Goal: Transaction & Acquisition: Purchase product/service

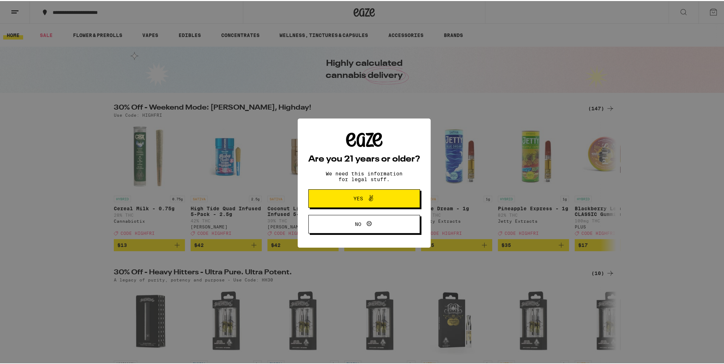
click at [350, 200] on span "Yes" at bounding box center [364, 197] width 54 height 9
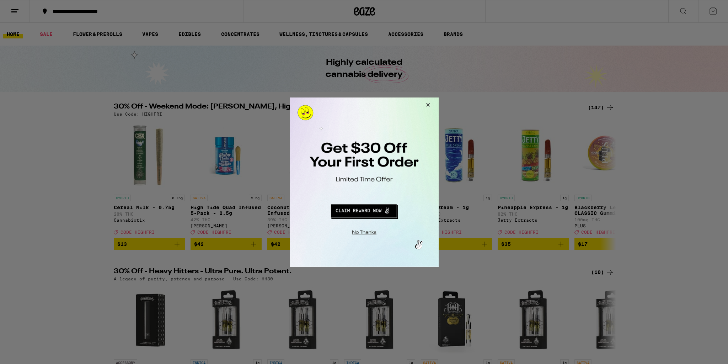
click at [429, 103] on button "Close Modal" at bounding box center [426, 105] width 19 height 17
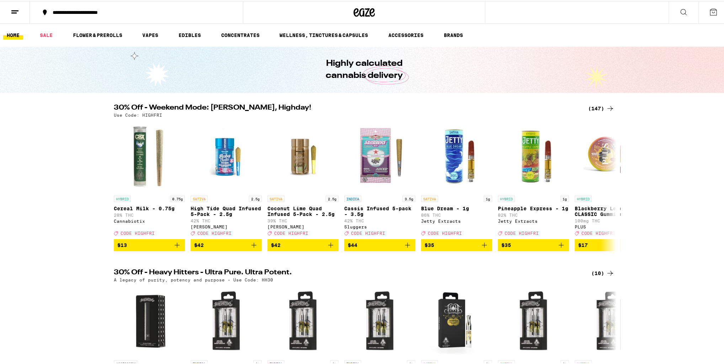
click at [16, 14] on icon at bounding box center [15, 11] width 9 height 9
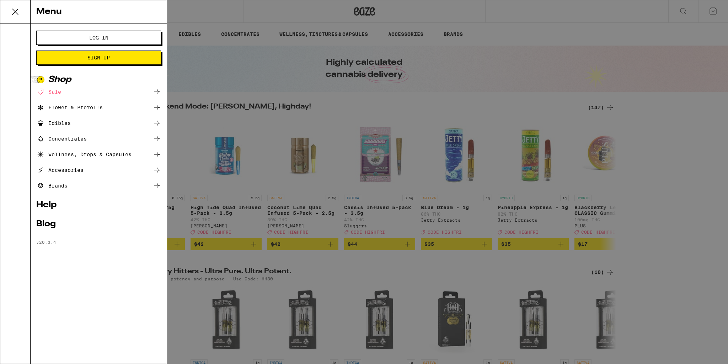
click at [113, 35] on span "Log In" at bounding box center [98, 37] width 67 height 5
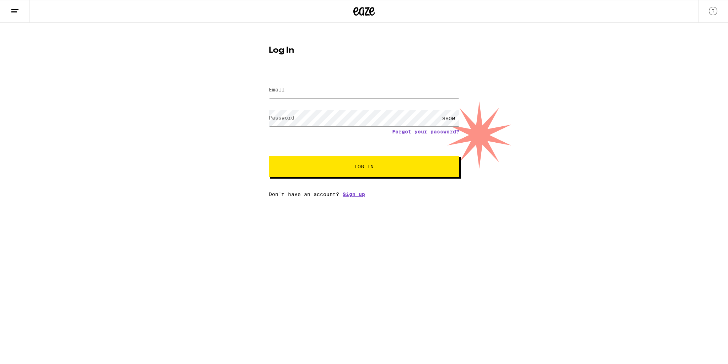
click at [284, 89] on label "Email" at bounding box center [277, 90] width 16 height 6
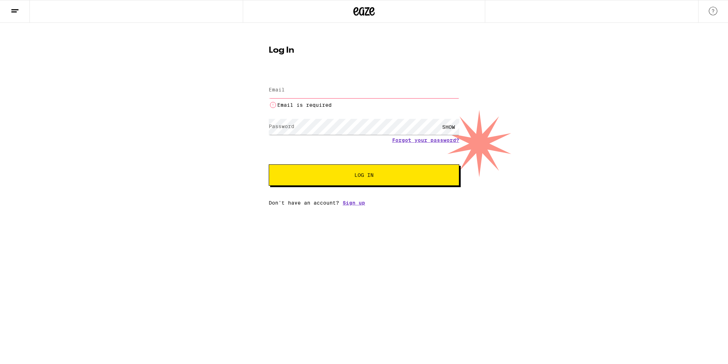
click at [278, 89] on label "Email" at bounding box center [277, 90] width 16 height 6
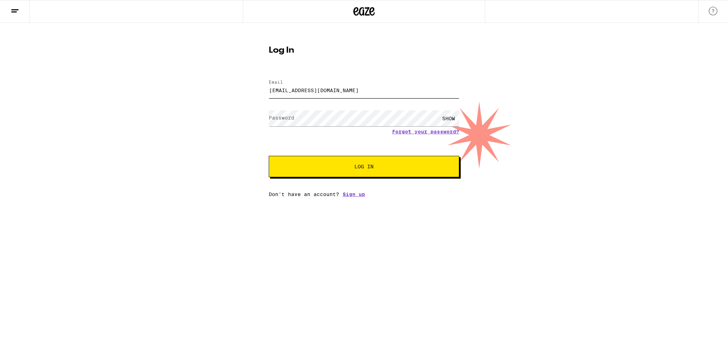
type input "[EMAIL_ADDRESS][DOMAIN_NAME]"
click at [346, 165] on span "Log In" at bounding box center [364, 166] width 133 height 5
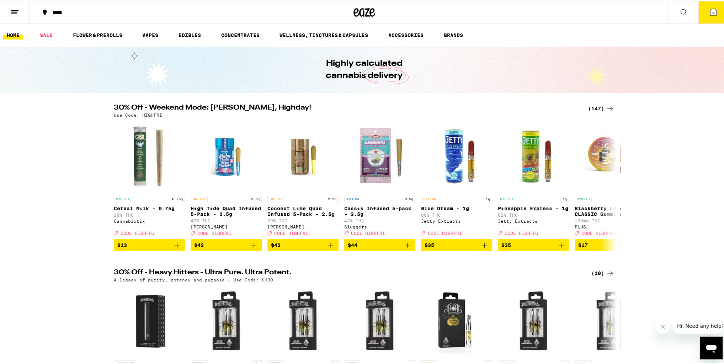
click at [258, 103] on h2 "30% Off - Weekend Mode: [PERSON_NAME], Highday!" at bounding box center [347, 107] width 466 height 9
drag, startPoint x: 258, startPoint y: 102, endPoint x: 376, endPoint y: 96, distance: 117.6
click at [154, 114] on p "Use Code: HIGHFRI" at bounding box center [138, 114] width 48 height 5
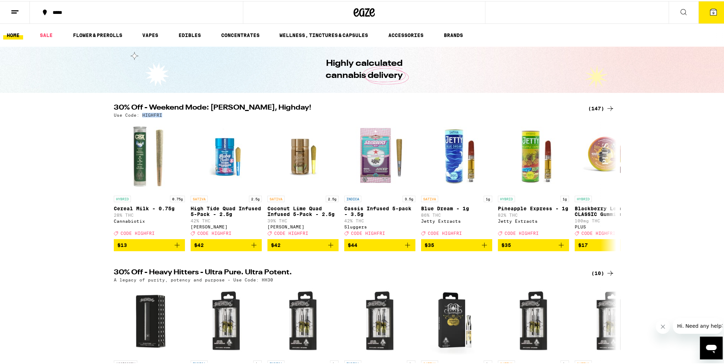
click at [154, 114] on p "Use Code: HIGHFRI" at bounding box center [138, 114] width 48 height 5
copy p "HIGHFRI"
click at [704, 17] on button "9" at bounding box center [714, 11] width 30 height 22
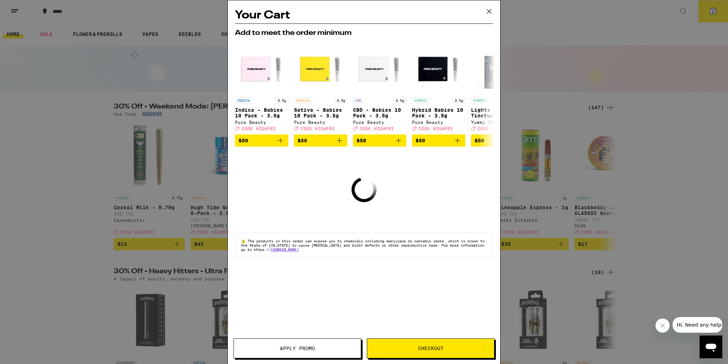
click at [490, 11] on icon at bounding box center [489, 11] width 11 height 11
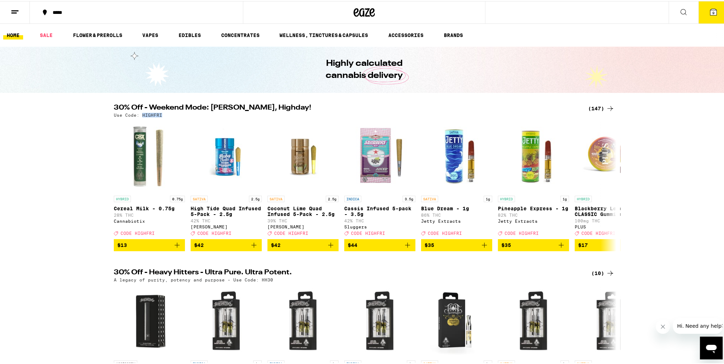
click at [718, 11] on button "9" at bounding box center [714, 11] width 30 height 22
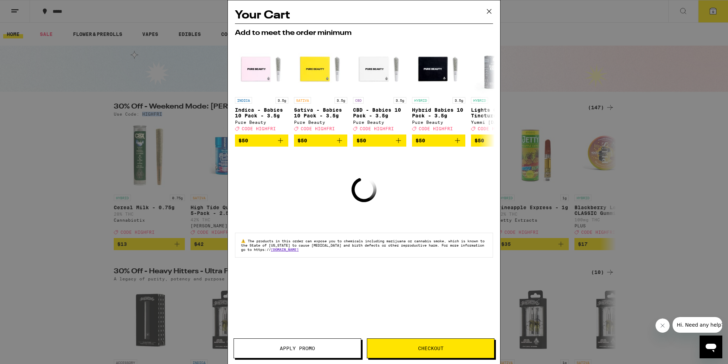
click at [326, 349] on span "Apply Promo" at bounding box center [297, 348] width 127 height 5
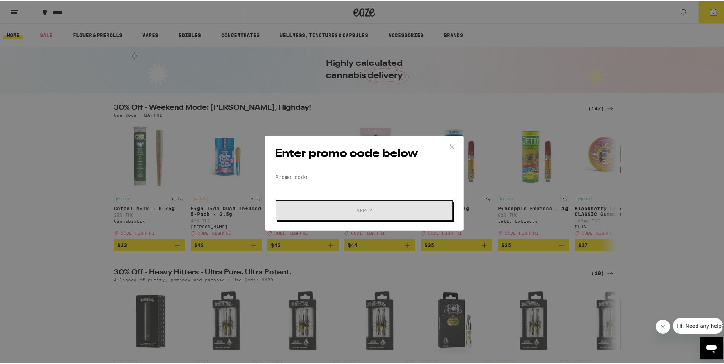
paste input "HIGHFRI"
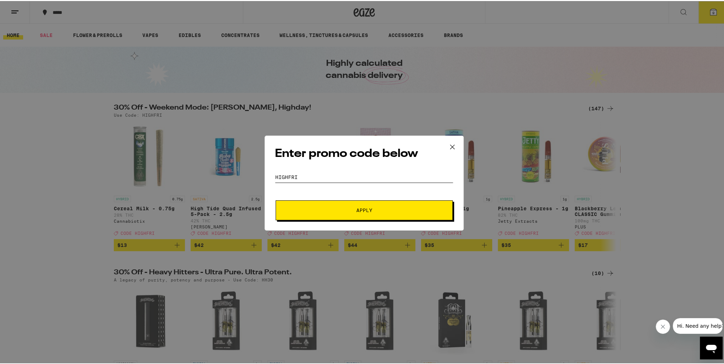
type input "HIGHFRI"
click at [346, 213] on button "Apply" at bounding box center [364, 209] width 177 height 20
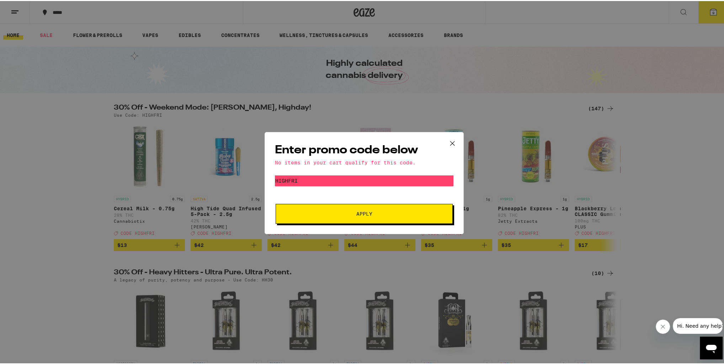
click at [450, 142] on icon at bounding box center [452, 142] width 4 height 4
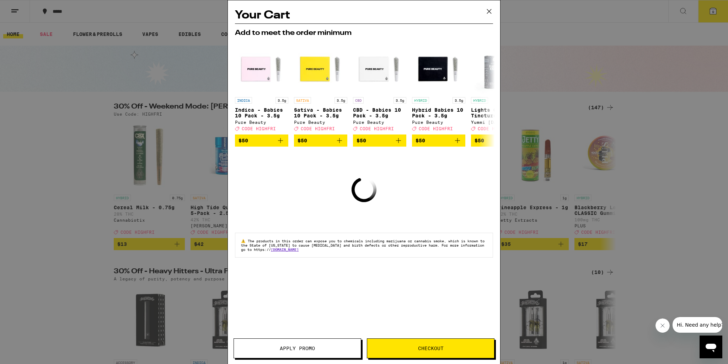
click at [488, 10] on icon at bounding box center [489, 11] width 4 height 4
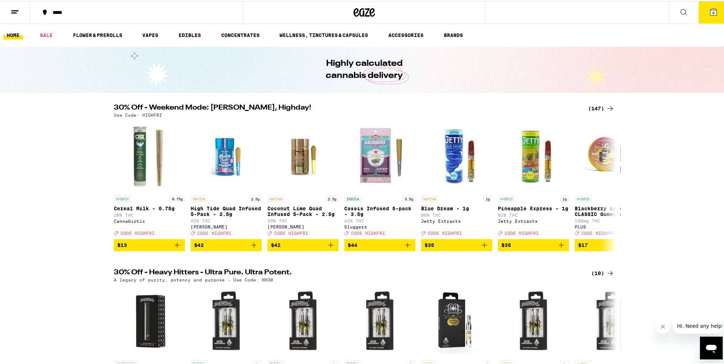
click at [165, 2] on button "*****" at bounding box center [136, 11] width 213 height 21
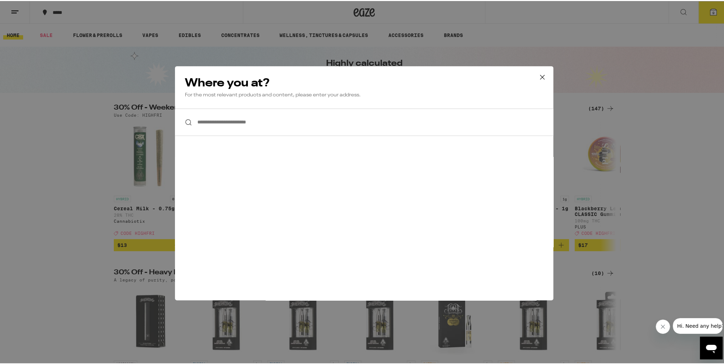
click at [235, 120] on input "**********" at bounding box center [364, 120] width 378 height 27
paste input "**********"
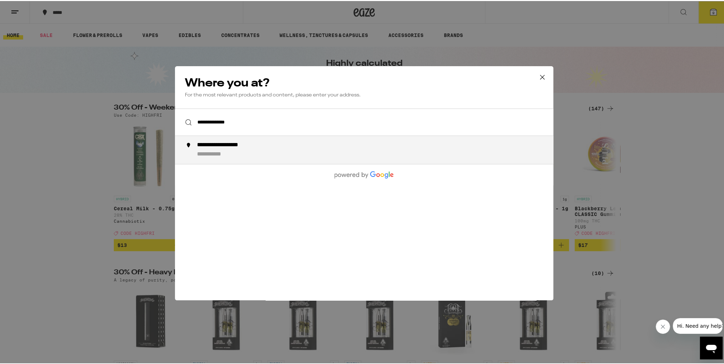
click at [232, 155] on div "**********" at bounding box center [217, 153] width 41 height 7
type input "**********"
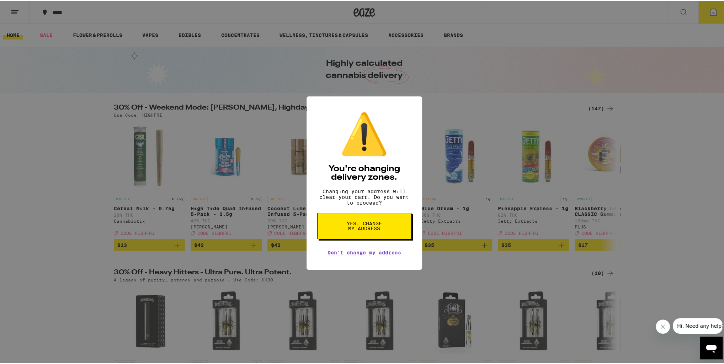
click at [362, 230] on span "Yes, change my address" at bounding box center [364, 225] width 37 height 10
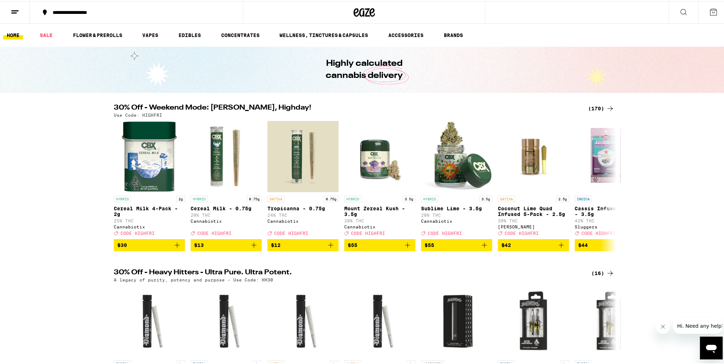
click at [711, 13] on icon at bounding box center [713, 11] width 9 height 9
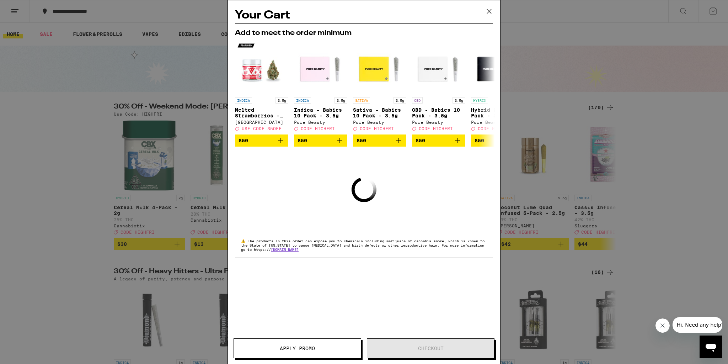
click at [490, 11] on icon at bounding box center [489, 11] width 11 height 11
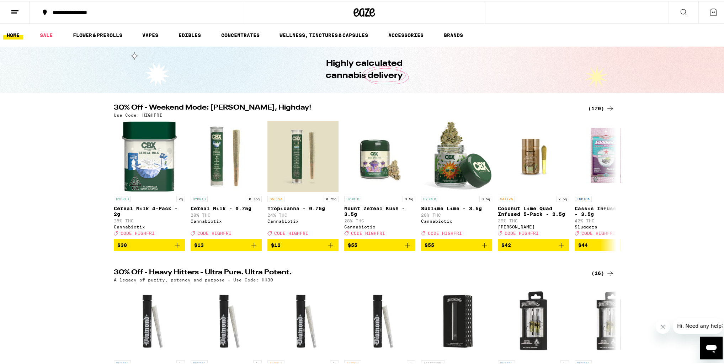
click at [595, 107] on div "(170)" at bounding box center [601, 107] width 26 height 9
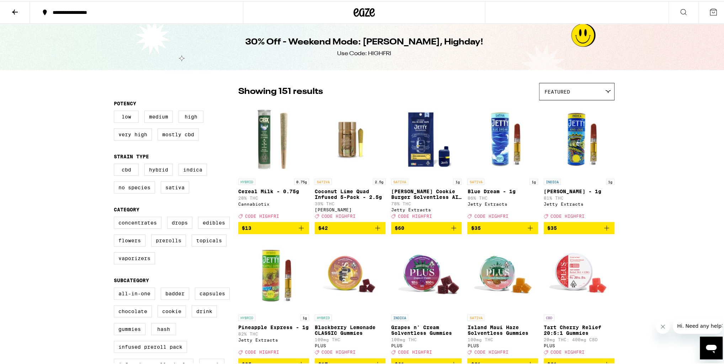
click at [384, 52] on div "Use Code: HIGHFRI" at bounding box center [364, 53] width 54 height 8
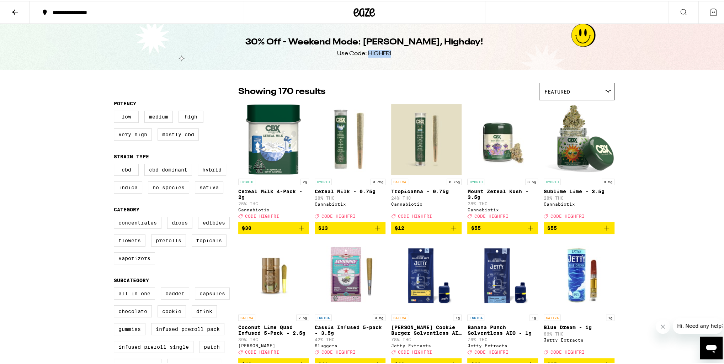
click at [384, 52] on div "Use Code: HIGHFRI" at bounding box center [364, 53] width 54 height 8
copy div "HIGHFRI"
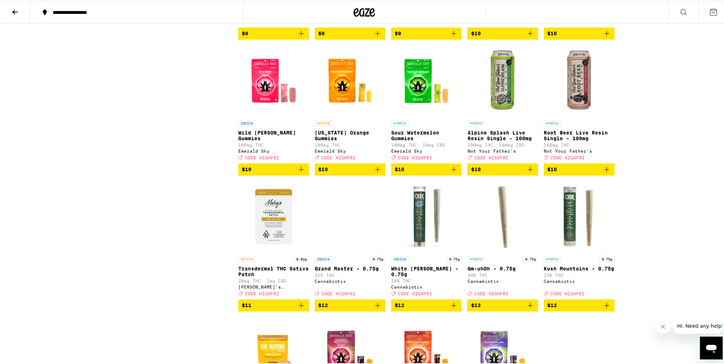
scroll to position [882, 0]
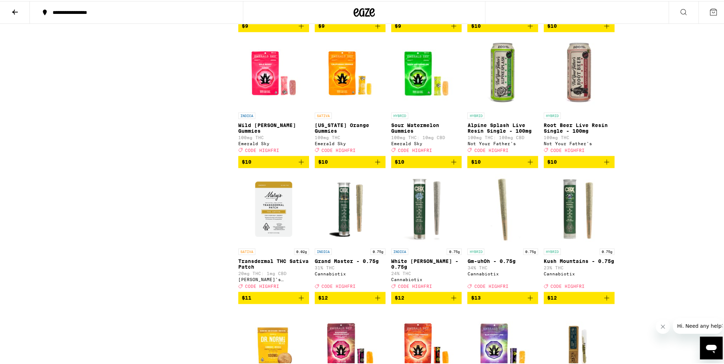
click at [511, 165] on span "$10" at bounding box center [503, 160] width 64 height 9
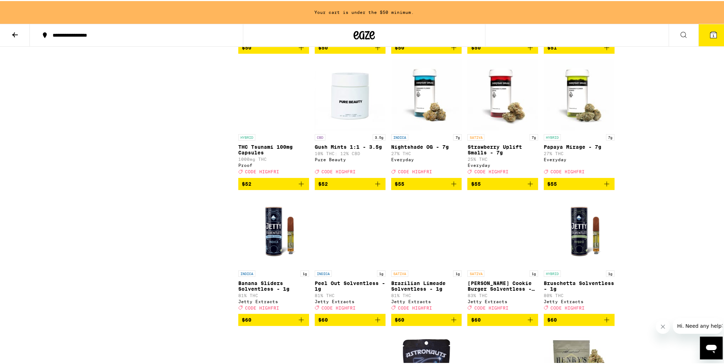
scroll to position [4274, 0]
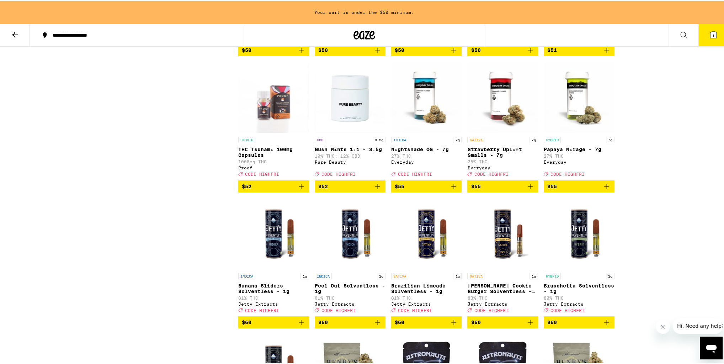
click at [350, 132] on img "Open page for Gush Mints 1:1 - 3.5g from Pure Beauty" at bounding box center [350, 96] width 71 height 71
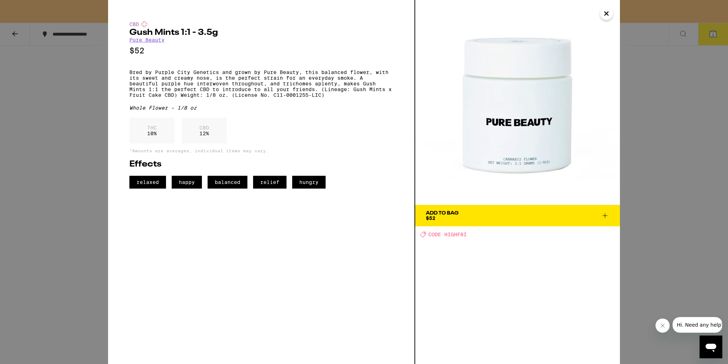
click at [610, 14] on icon "Close" at bounding box center [606, 13] width 9 height 11
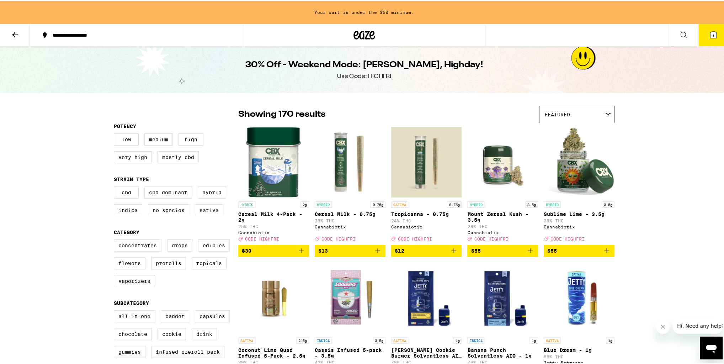
click at [200, 211] on label "Sativa" at bounding box center [209, 209] width 28 height 12
click at [116, 187] on input "Sativa" at bounding box center [115, 186] width 0 height 0
checkbox input "true"
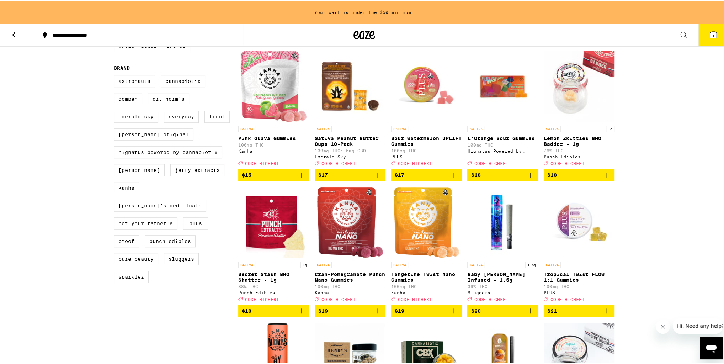
scroll to position [512, 0]
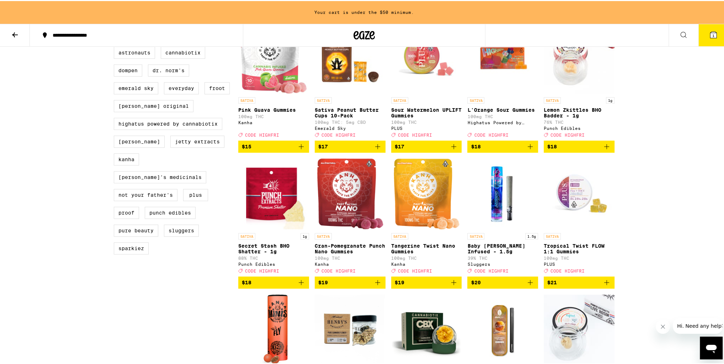
click at [290, 216] on img "Open page for Secret Stash BHO Shatter - 1g from Punch Edibles" at bounding box center [273, 192] width 71 height 71
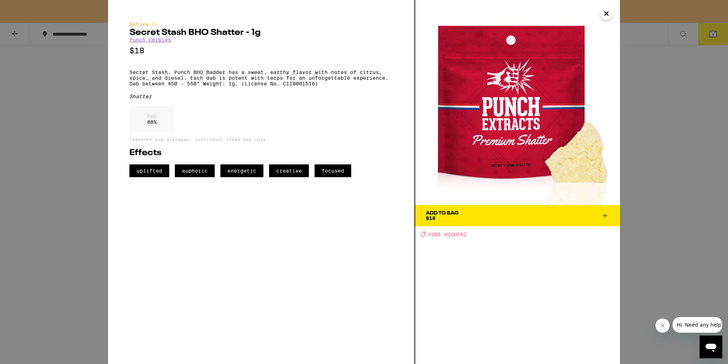
click at [608, 12] on icon "Close" at bounding box center [607, 14] width 4 height 4
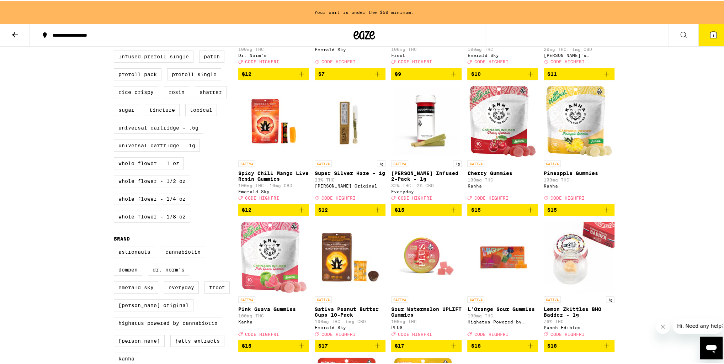
scroll to position [285, 0]
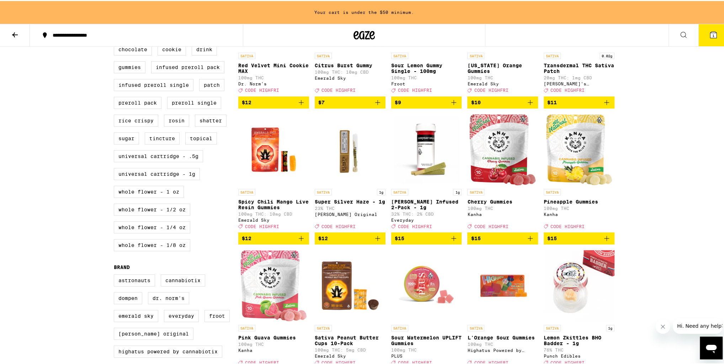
click at [272, 241] on span "$12" at bounding box center [274, 237] width 64 height 9
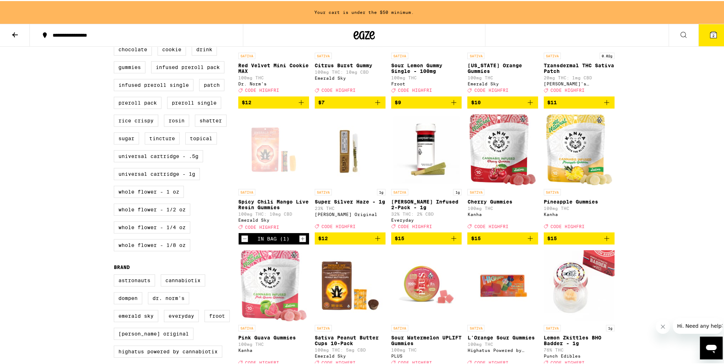
click at [490, 241] on span "$15" at bounding box center [503, 237] width 64 height 9
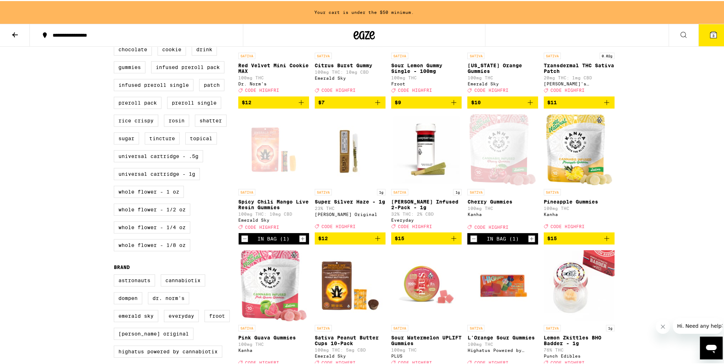
click at [564, 241] on span "$15" at bounding box center [579, 237] width 64 height 9
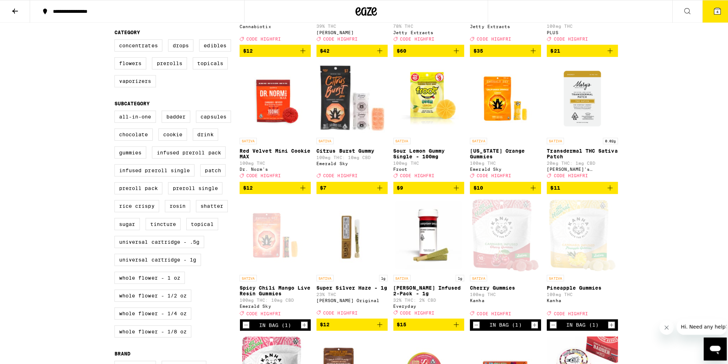
scroll to position [120, 0]
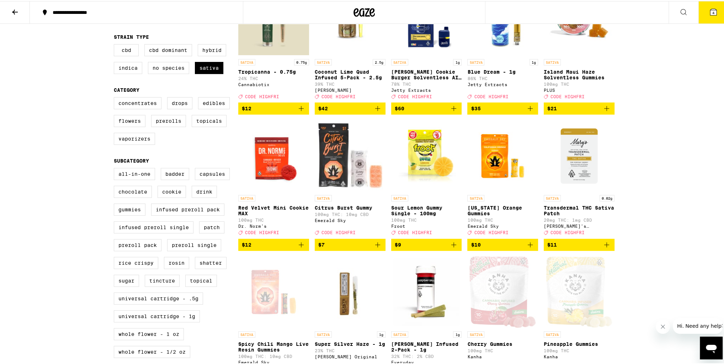
click at [715, 11] on button "4" at bounding box center [714, 11] width 30 height 22
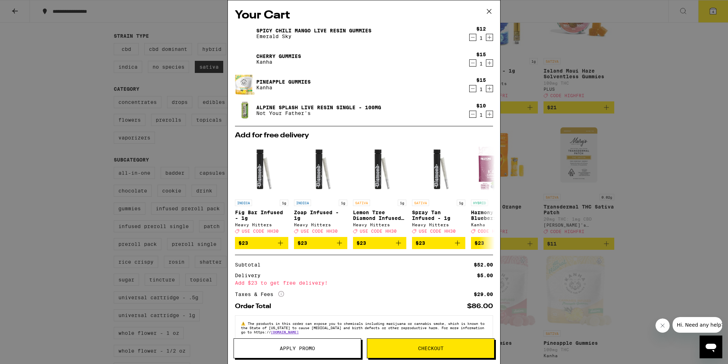
click at [487, 113] on icon "Increment" at bounding box center [490, 114] width 6 height 9
click at [487, 65] on icon "Increment" at bounding box center [490, 63] width 6 height 9
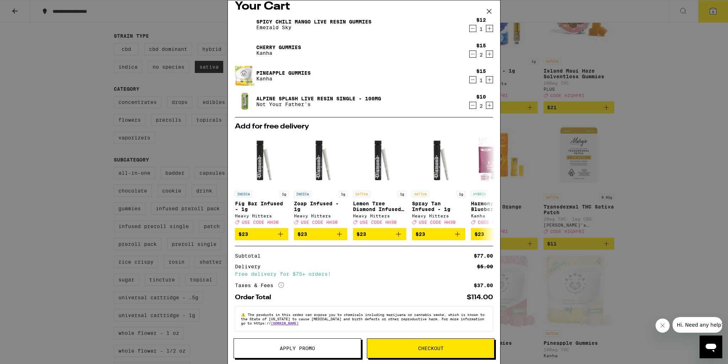
scroll to position [14, 0]
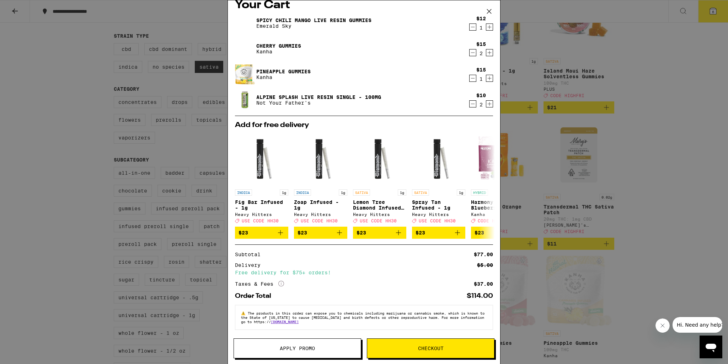
click at [320, 348] on span "Apply Promo" at bounding box center [297, 348] width 127 height 5
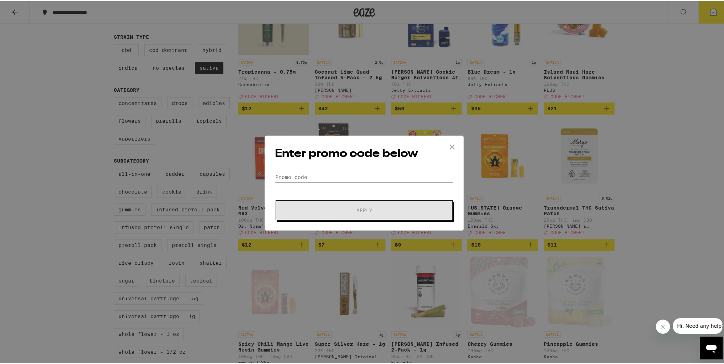
paste input "HIGHFRI"
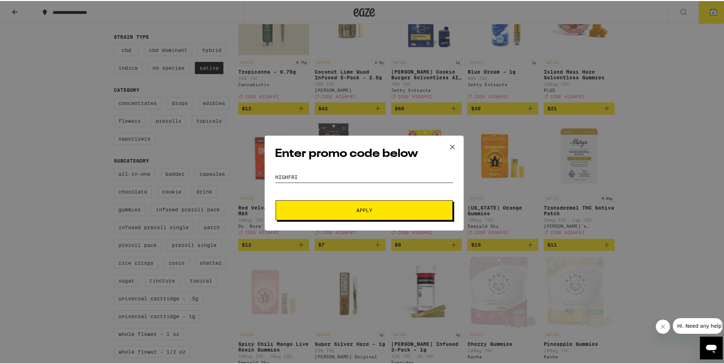
type input "HIGHFRI"
click at [338, 210] on span "Apply" at bounding box center [364, 209] width 128 height 5
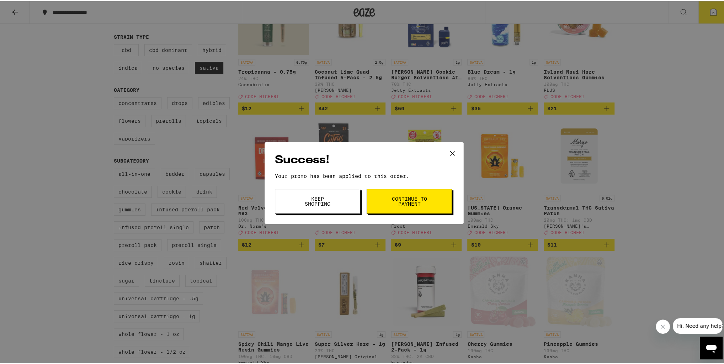
click at [319, 205] on span "Keep Shopping" at bounding box center [317, 200] width 36 height 10
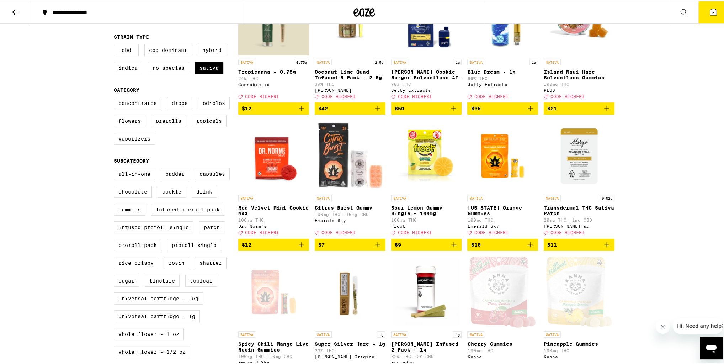
click at [703, 16] on button "6" at bounding box center [714, 11] width 30 height 22
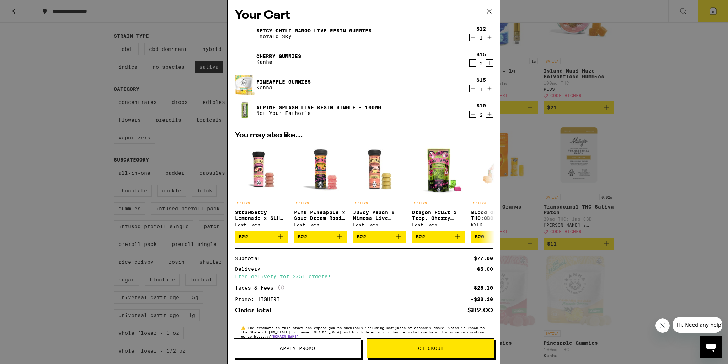
click at [487, 11] on icon at bounding box center [489, 11] width 11 height 11
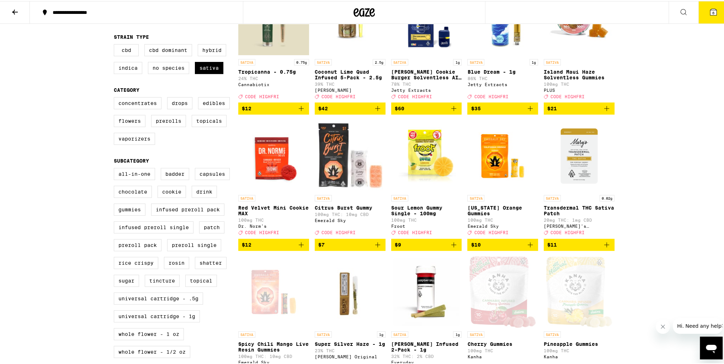
click at [501, 248] on span "$10" at bounding box center [503, 243] width 64 height 9
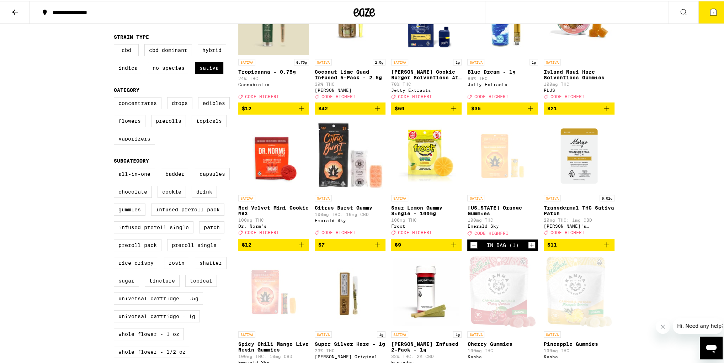
click at [709, 12] on icon at bounding box center [713, 11] width 9 height 9
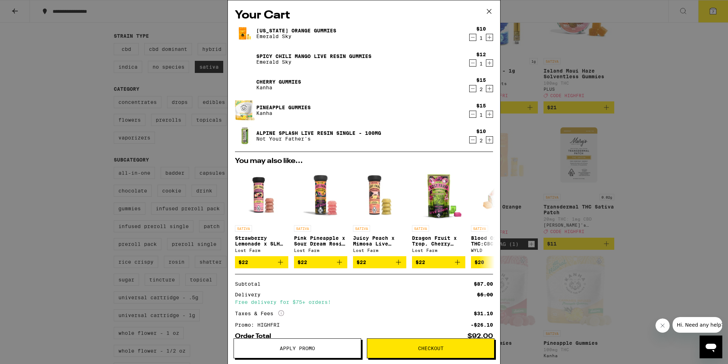
click at [470, 90] on icon "Decrement" at bounding box center [473, 88] width 6 height 9
click at [487, 139] on icon "Increment" at bounding box center [490, 140] width 6 height 9
click at [491, 9] on icon at bounding box center [489, 11] width 11 height 11
